Goal: Find specific page/section: Find specific page/section

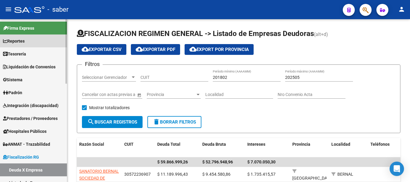
click at [18, 43] on span "Reportes" at bounding box center [14, 41] width 22 height 7
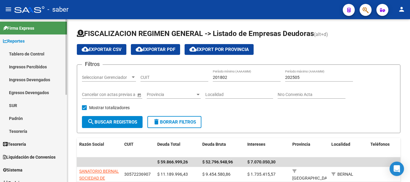
click at [28, 52] on link "Tablero de Control" at bounding box center [33, 53] width 67 height 13
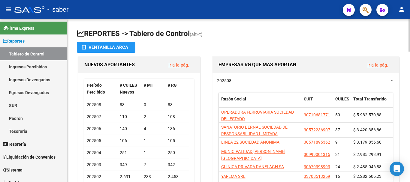
scroll to position [30, 0]
